Goal: Navigation & Orientation: Find specific page/section

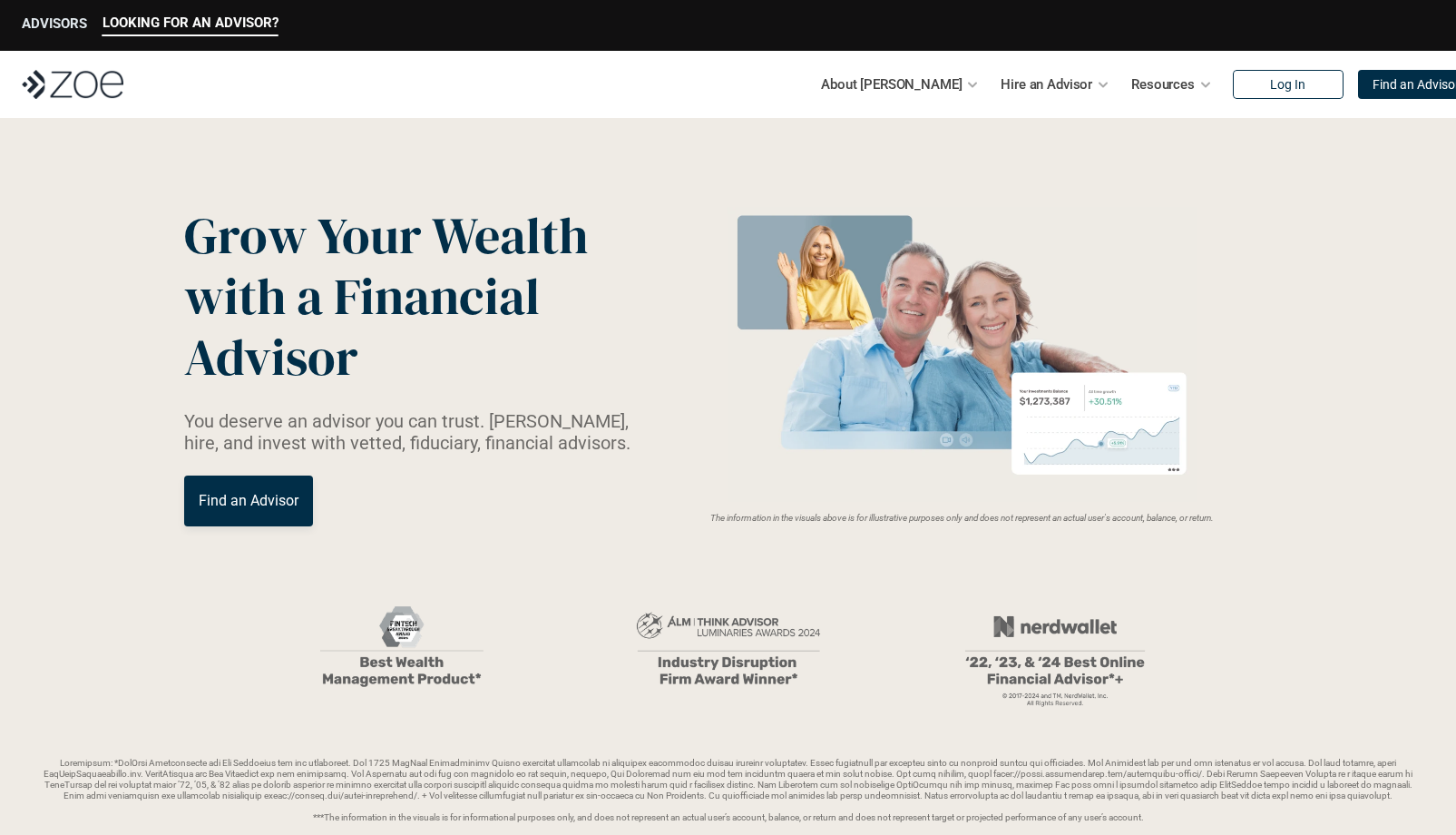
click at [54, 26] on p "ADVISORS" at bounding box center [54, 23] width 65 height 16
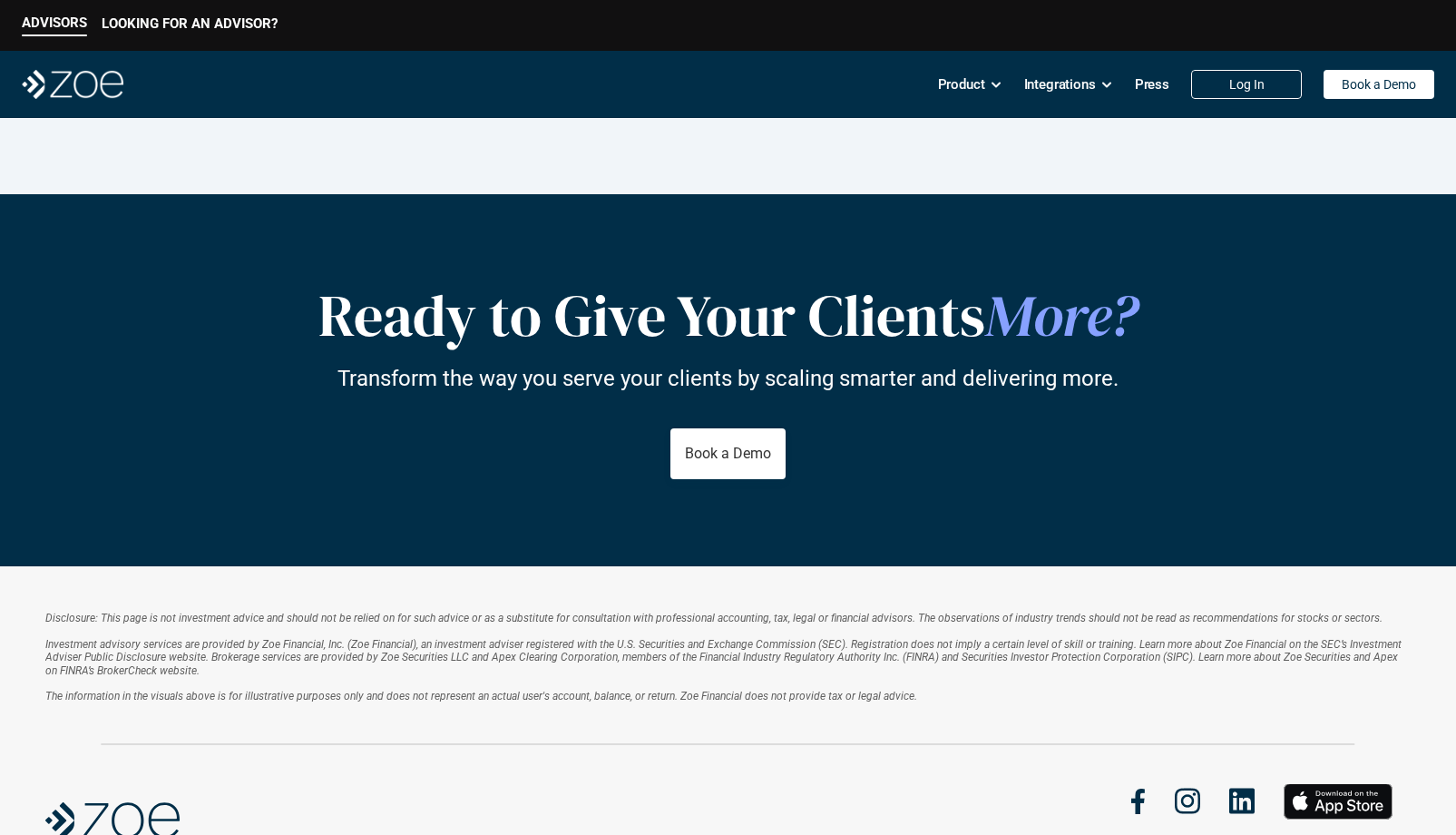
scroll to position [3228, 0]
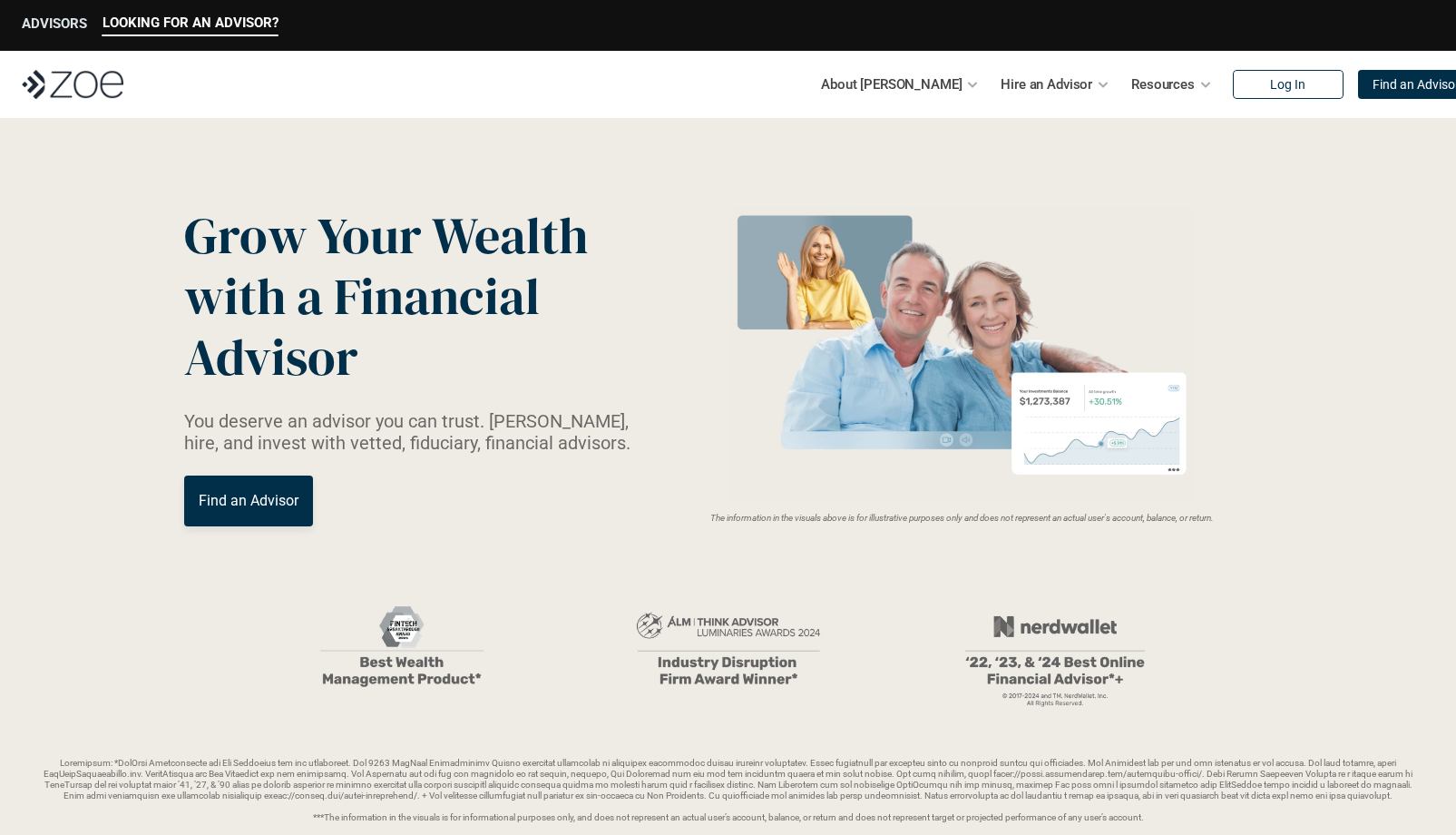
click at [60, 16] on p "ADVISORS" at bounding box center [54, 23] width 65 height 16
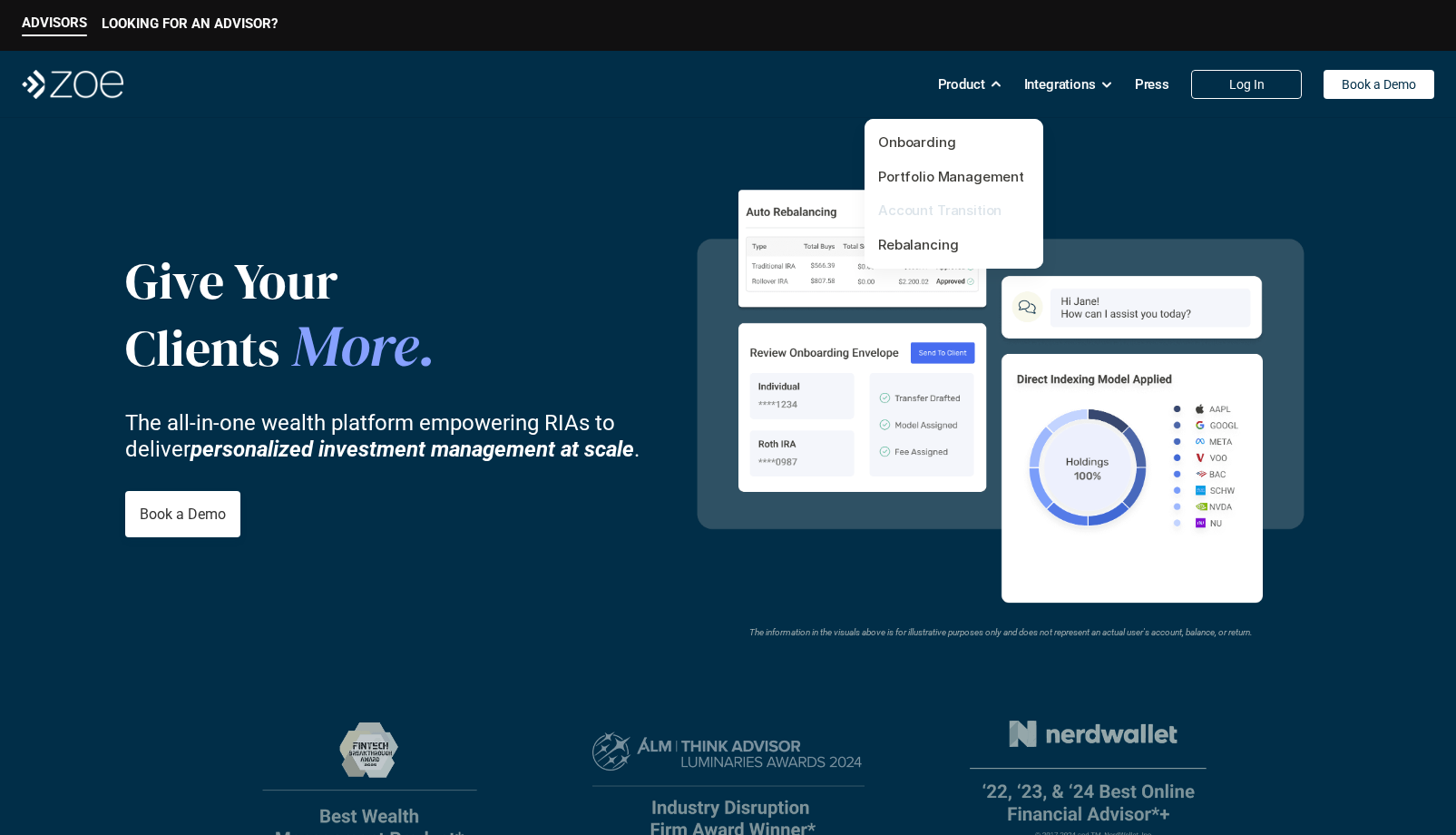
click at [937, 209] on link "Account Transition" at bounding box center [939, 209] width 124 height 17
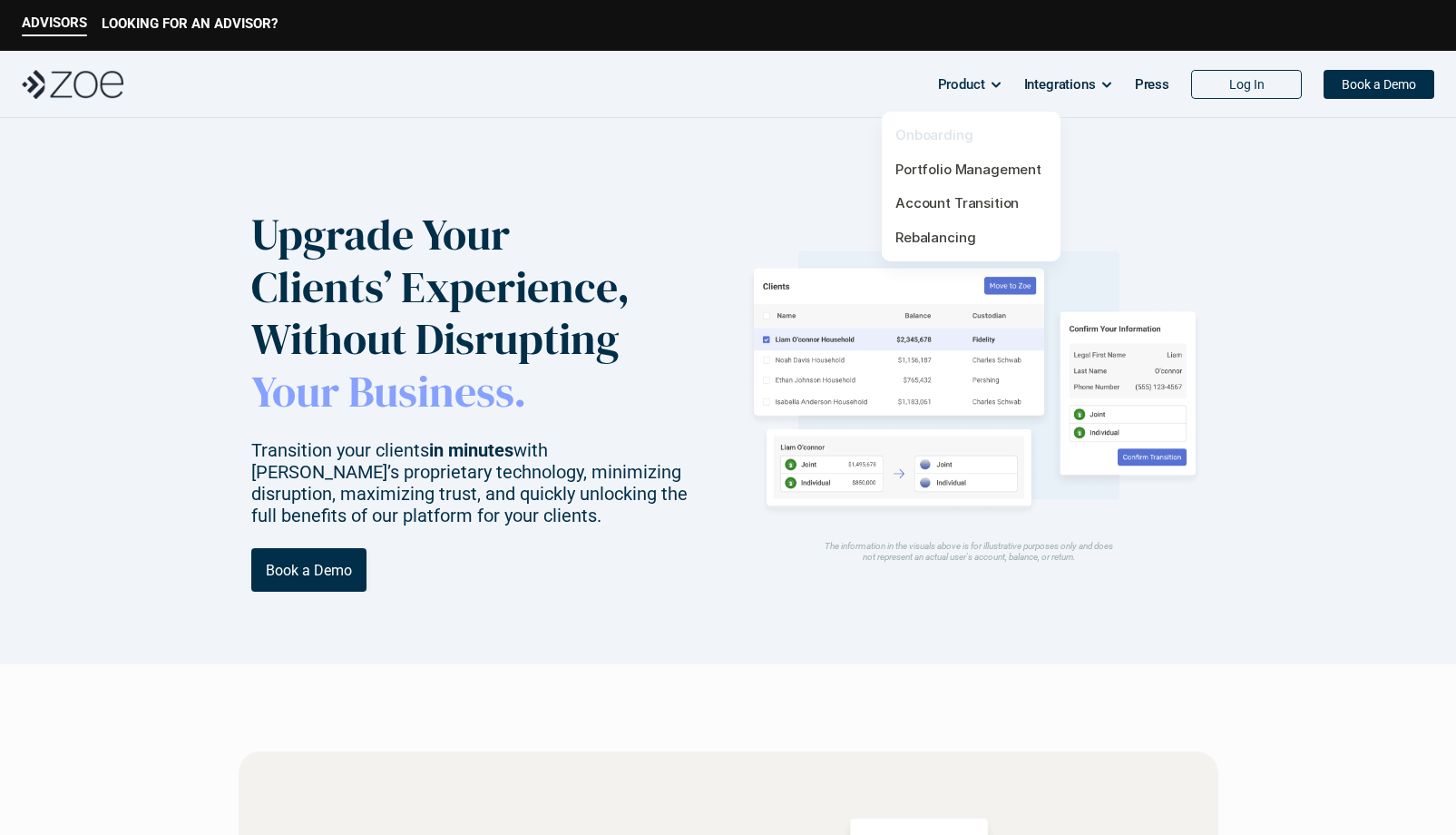
click at [944, 130] on link "Onboarding" at bounding box center [934, 134] width 78 height 17
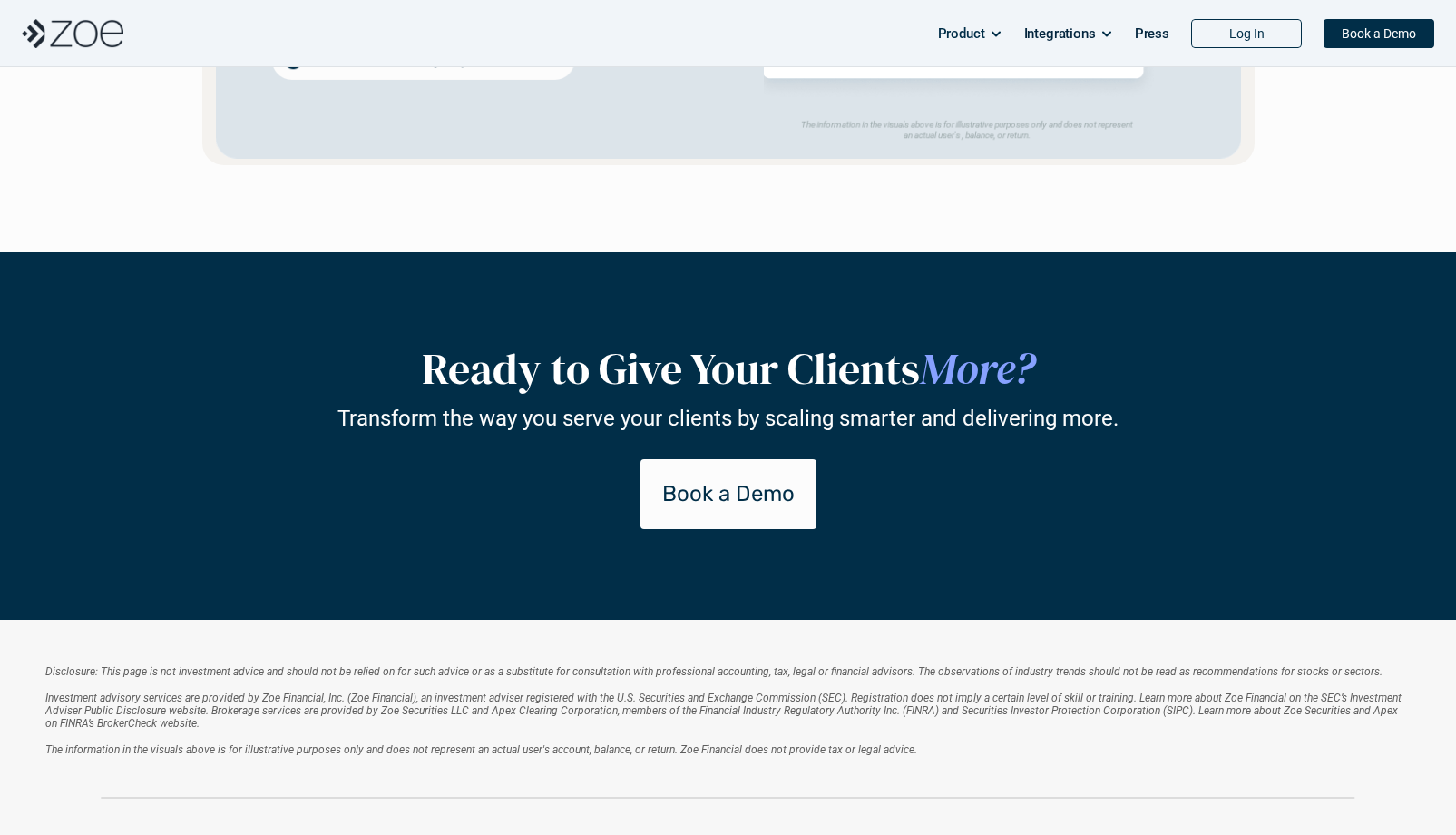
scroll to position [3837, 0]
